Goal: Task Accomplishment & Management: Complete application form

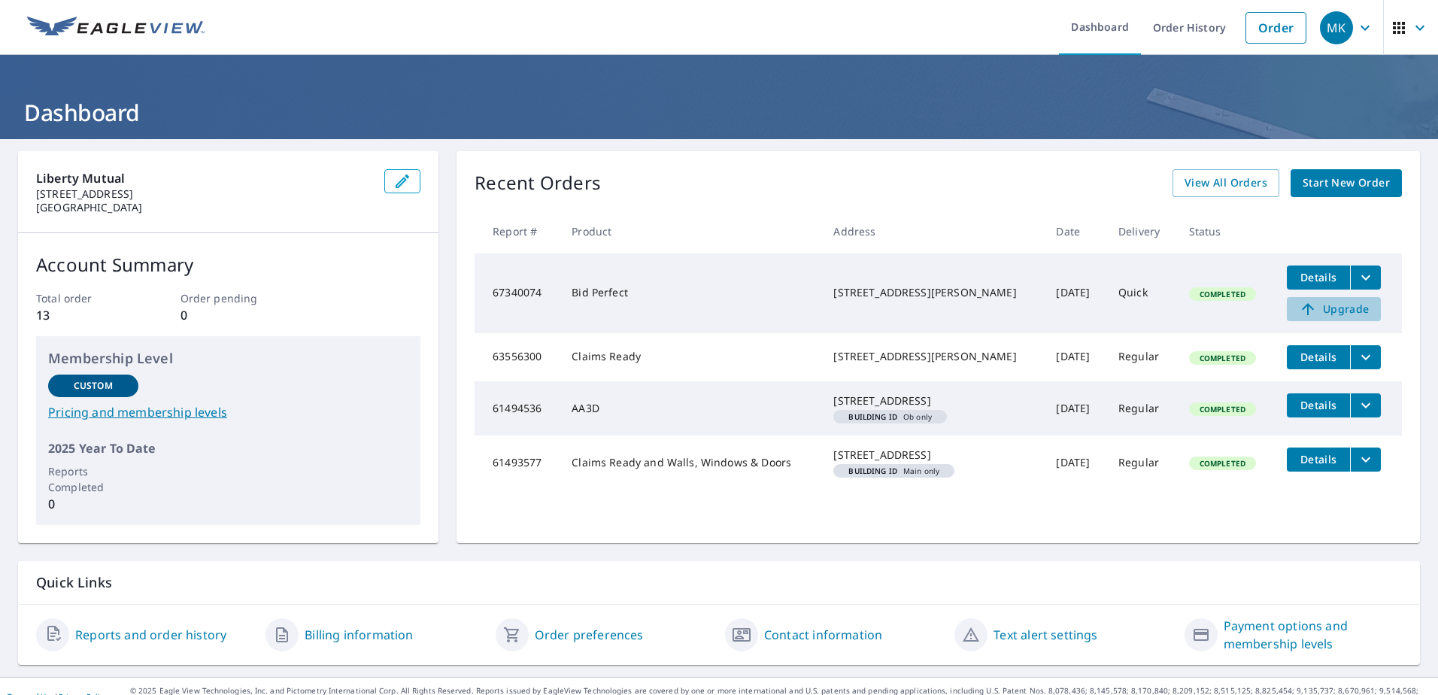
click at [1329, 311] on span "Upgrade" at bounding box center [1334, 309] width 76 height 18
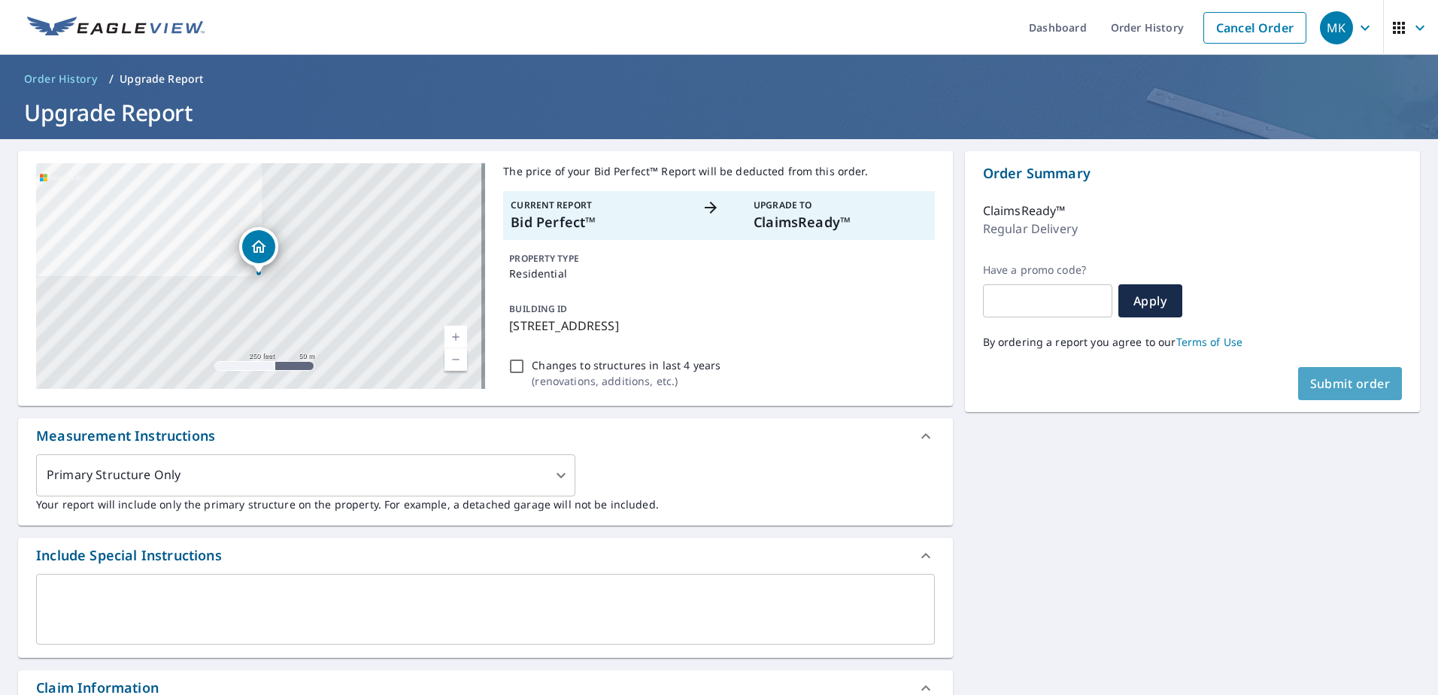
click at [1325, 382] on span "Submit order" at bounding box center [1350, 383] width 80 height 17
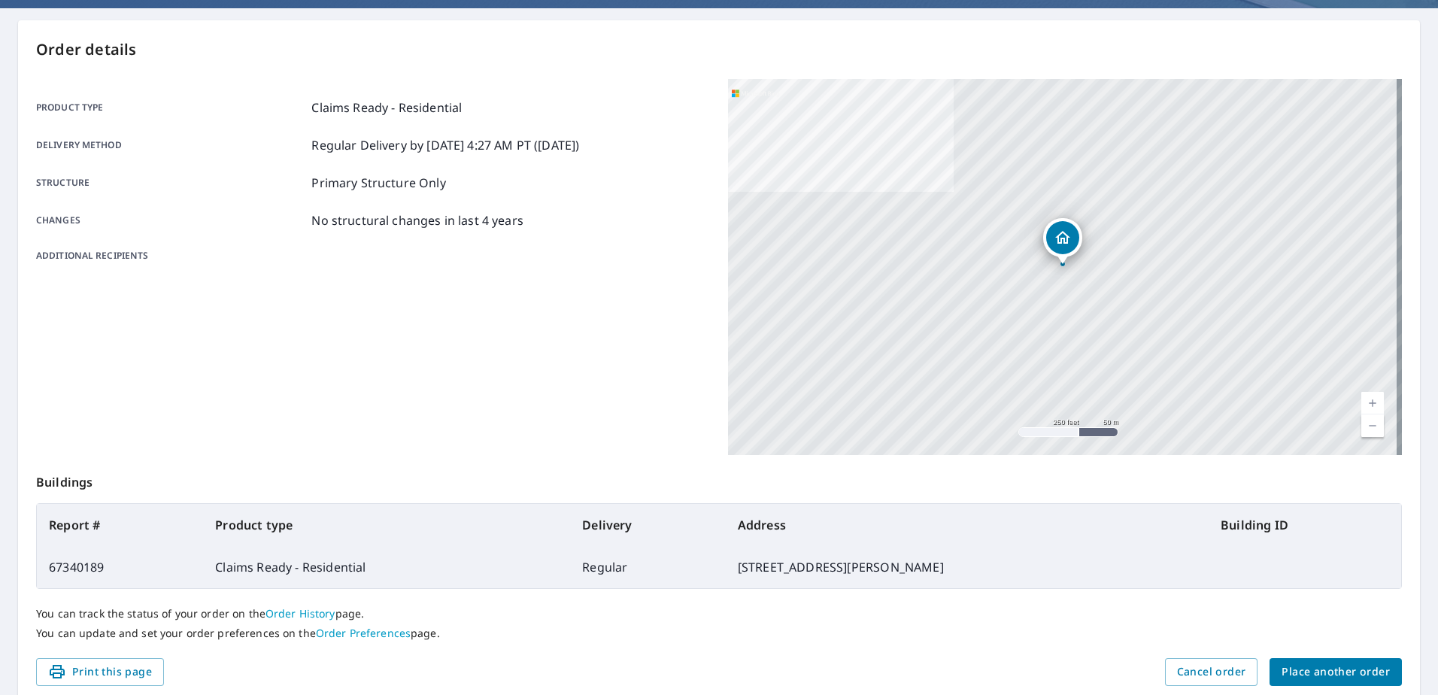
scroll to position [150, 0]
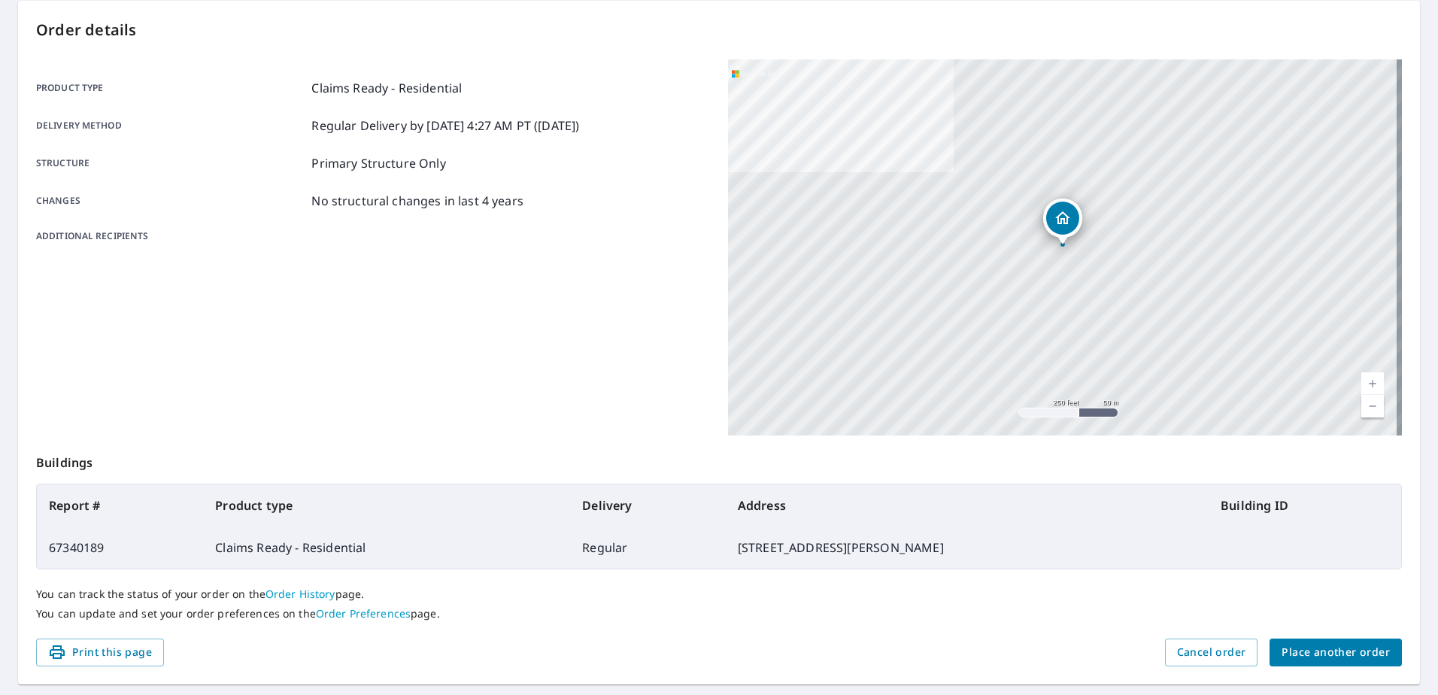
drag, startPoint x: 497, startPoint y: 127, endPoint x: 635, endPoint y: 127, distance: 137.6
click at [635, 127] on div "Delivery method Regular Delivery by [DATE] 4:27 AM PT ([DATE])" at bounding box center [373, 126] width 674 height 18
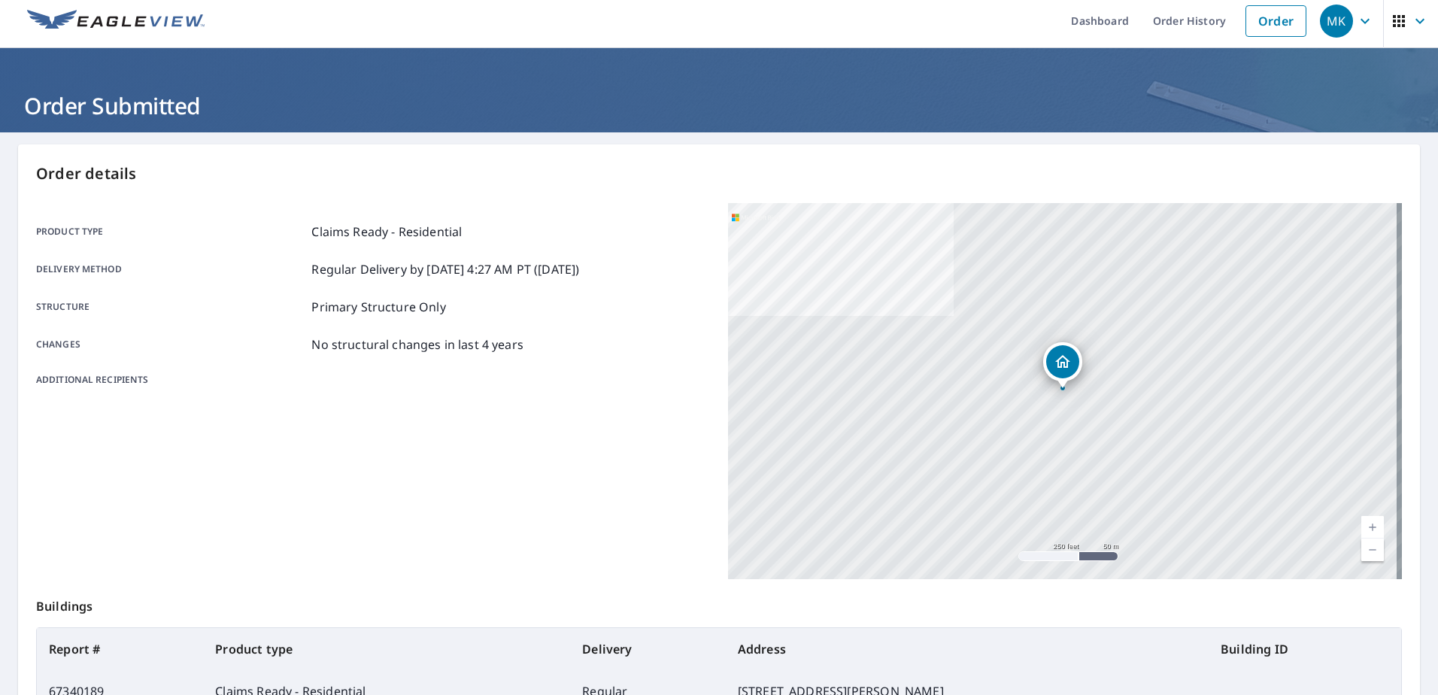
scroll to position [0, 0]
